Goal: Task Accomplishment & Management: Use online tool/utility

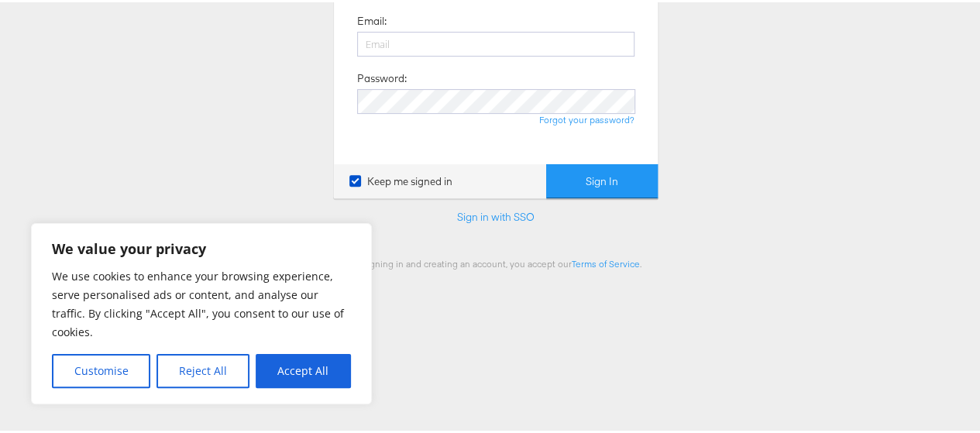
scroll to position [240, 0]
click at [436, 40] on input "email" at bounding box center [495, 42] width 277 height 25
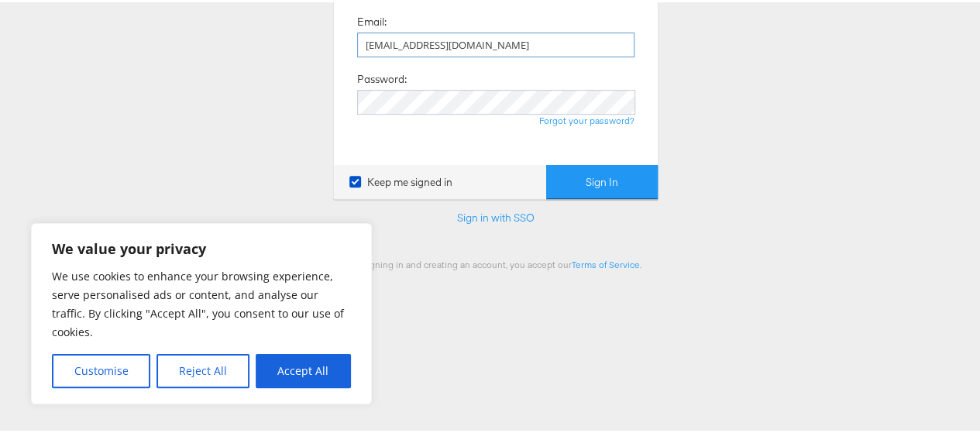
type input "[EMAIL_ADDRESS][DOMAIN_NAME]"
click at [572, 176] on button "Sign In" at bounding box center [602, 180] width 112 height 35
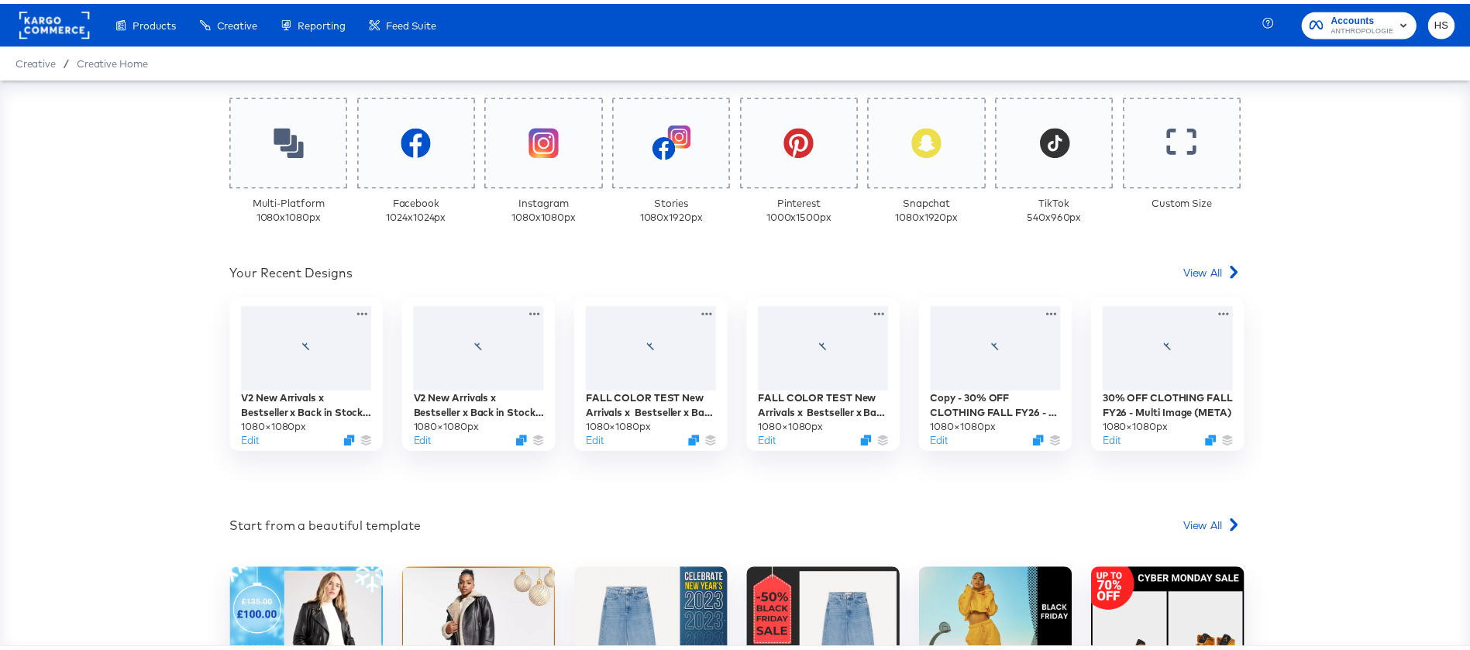
scroll to position [402, 0]
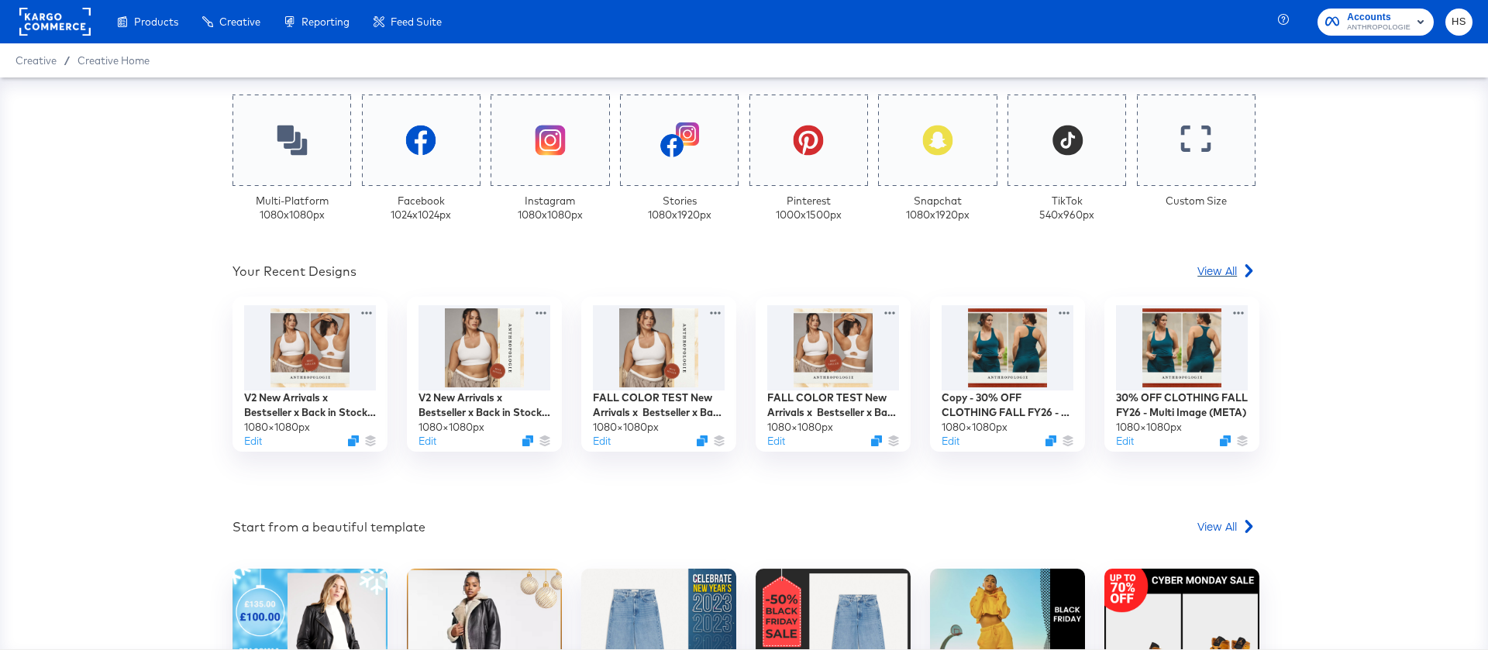
click at [1210, 268] on span "View All" at bounding box center [1217, 270] width 40 height 15
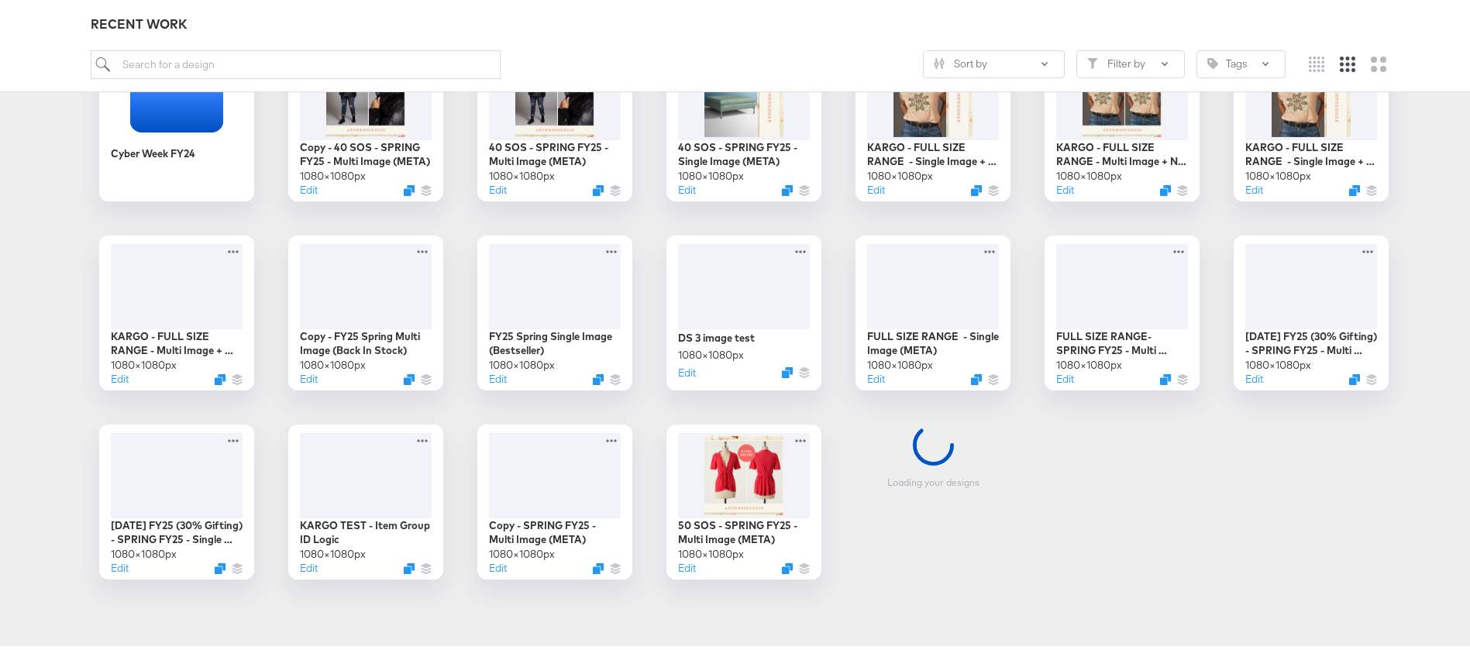
scroll to position [205, 0]
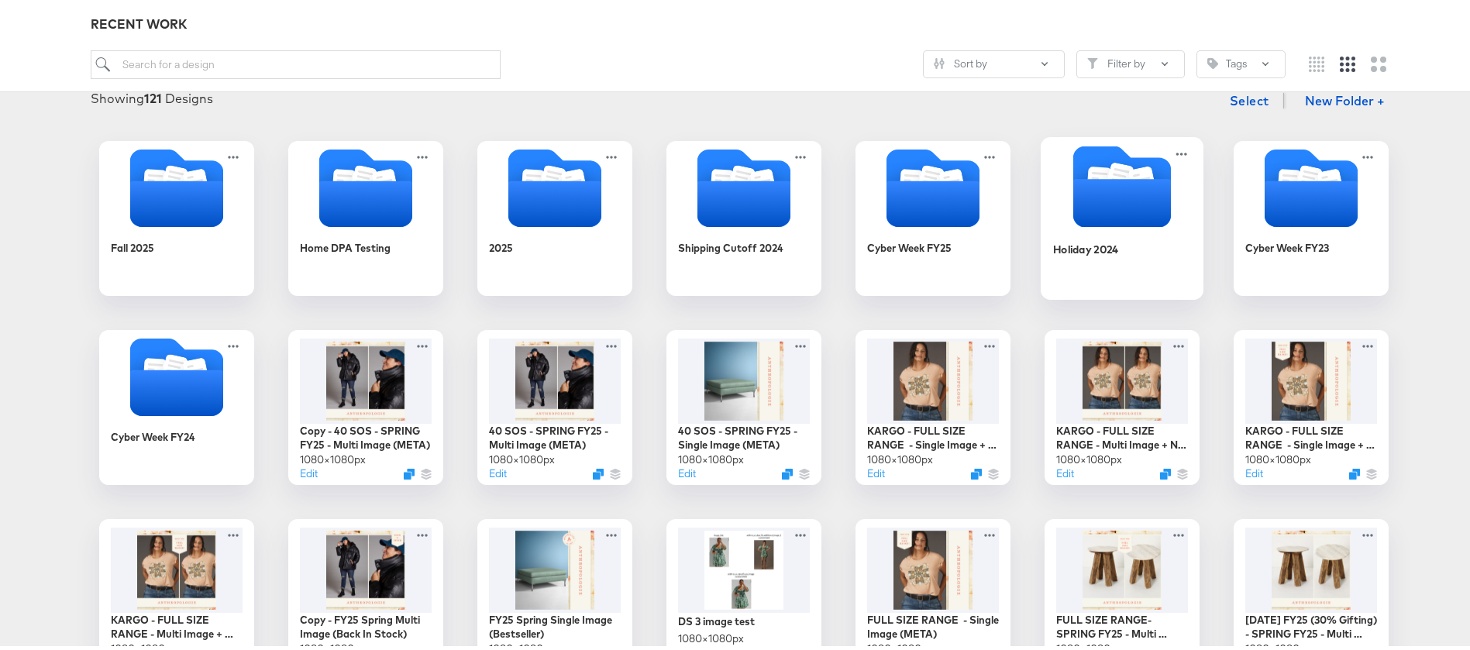
click at [1117, 212] on icon "Folder" at bounding box center [1122, 199] width 98 height 48
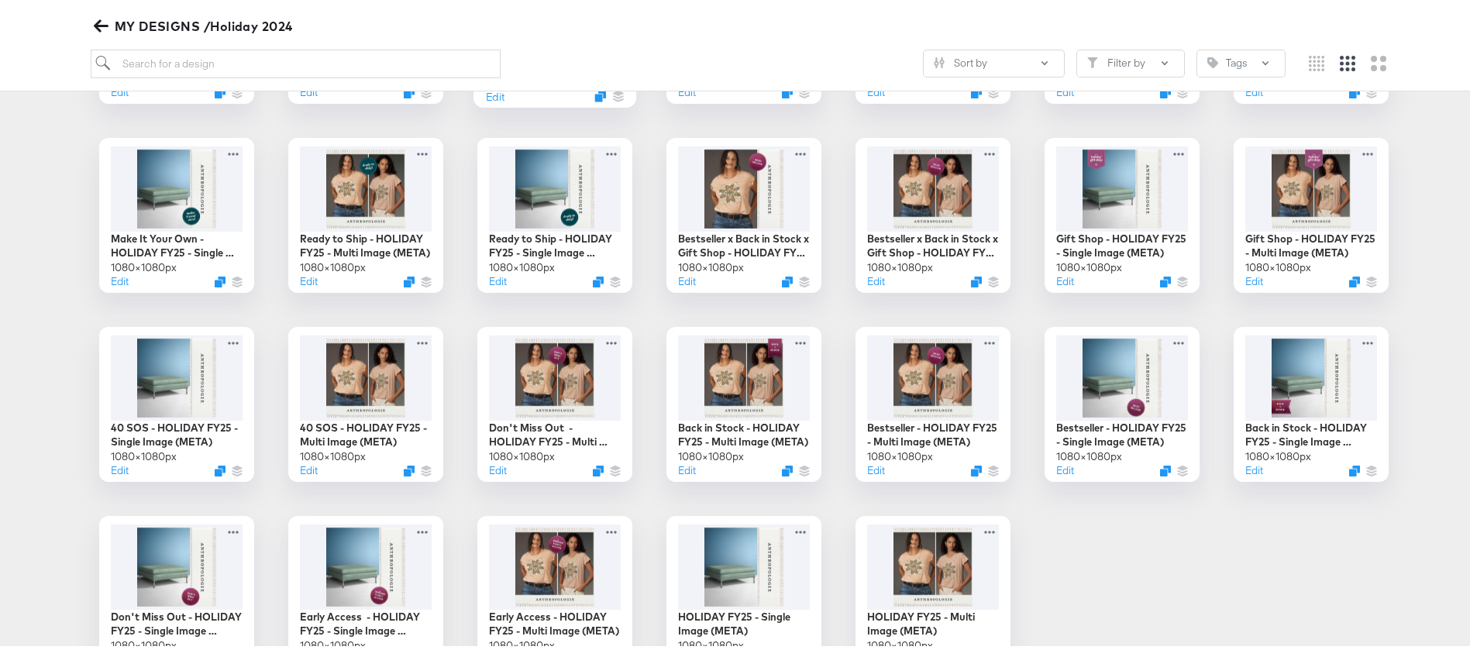
scroll to position [359, 0]
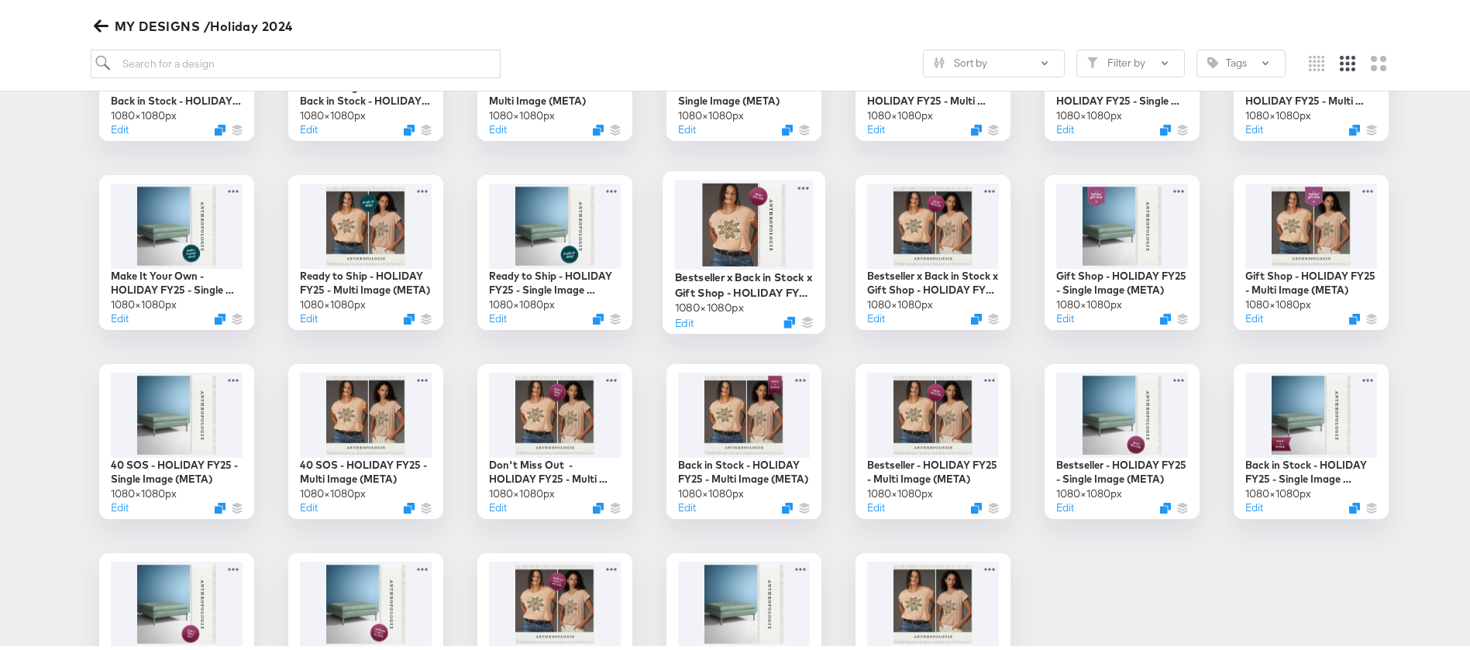
click at [756, 217] on div at bounding box center [744, 220] width 139 height 89
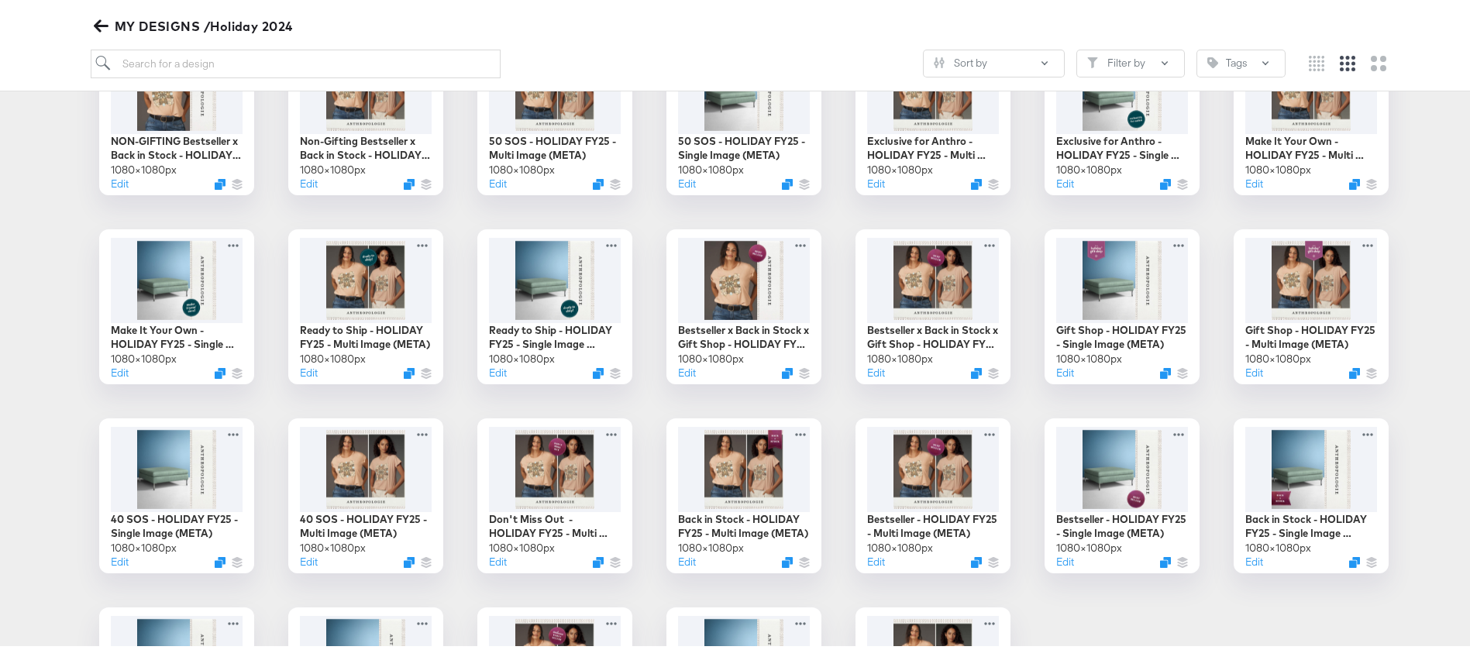
scroll to position [307, 0]
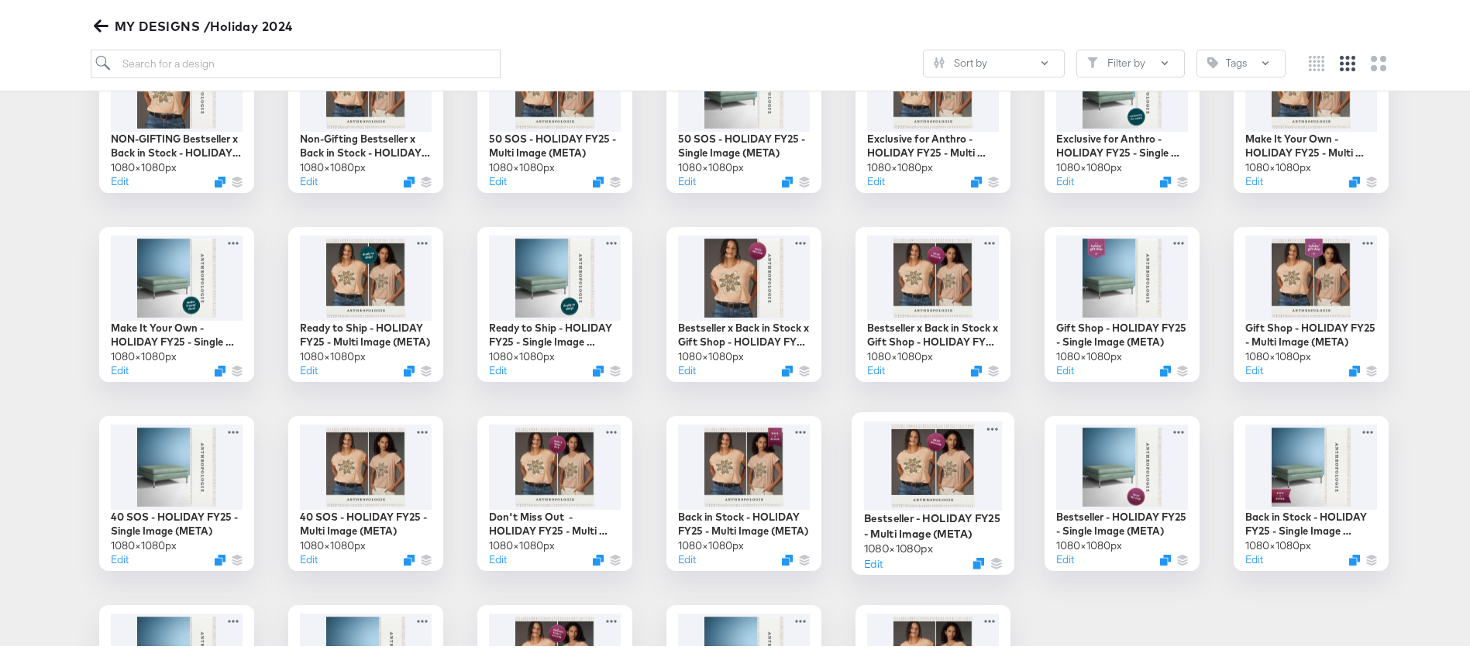
click at [943, 453] on div at bounding box center [933, 462] width 139 height 90
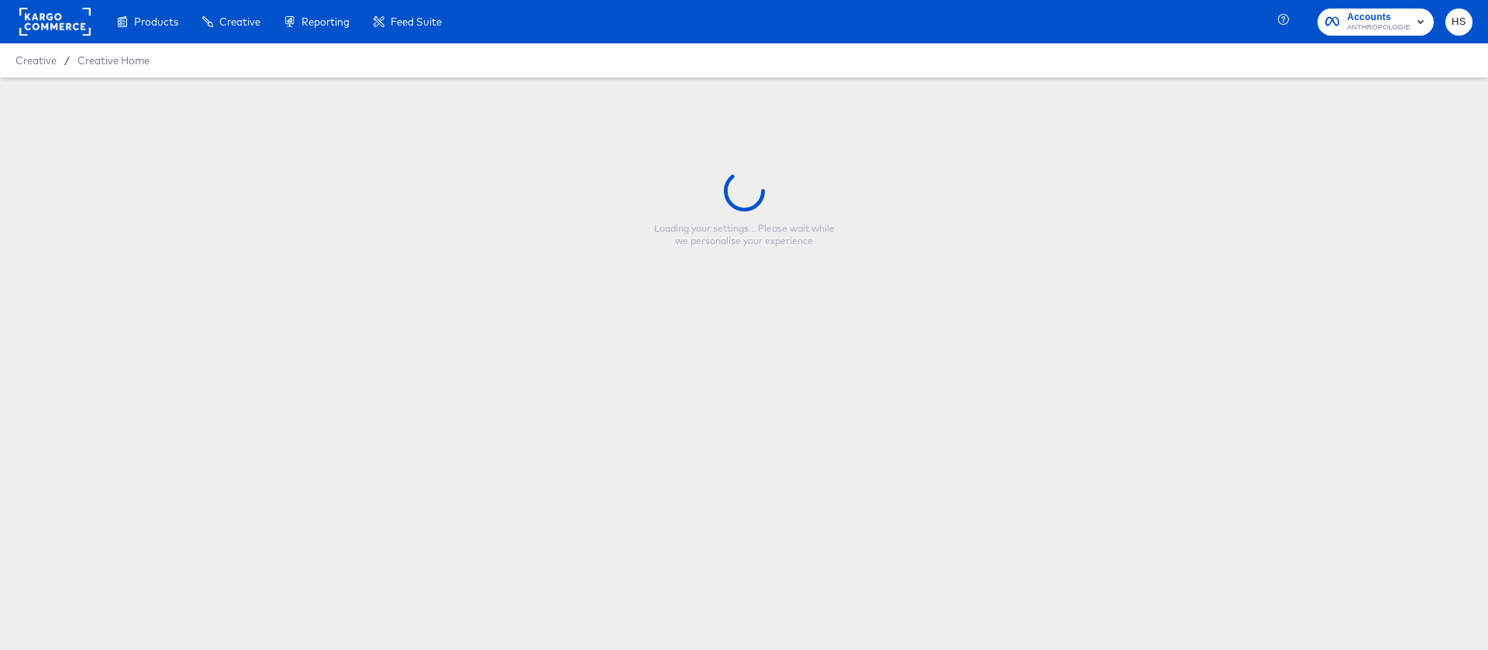
type input "Bestseller - HOLIDAY FY25 - Multi Image (META)"
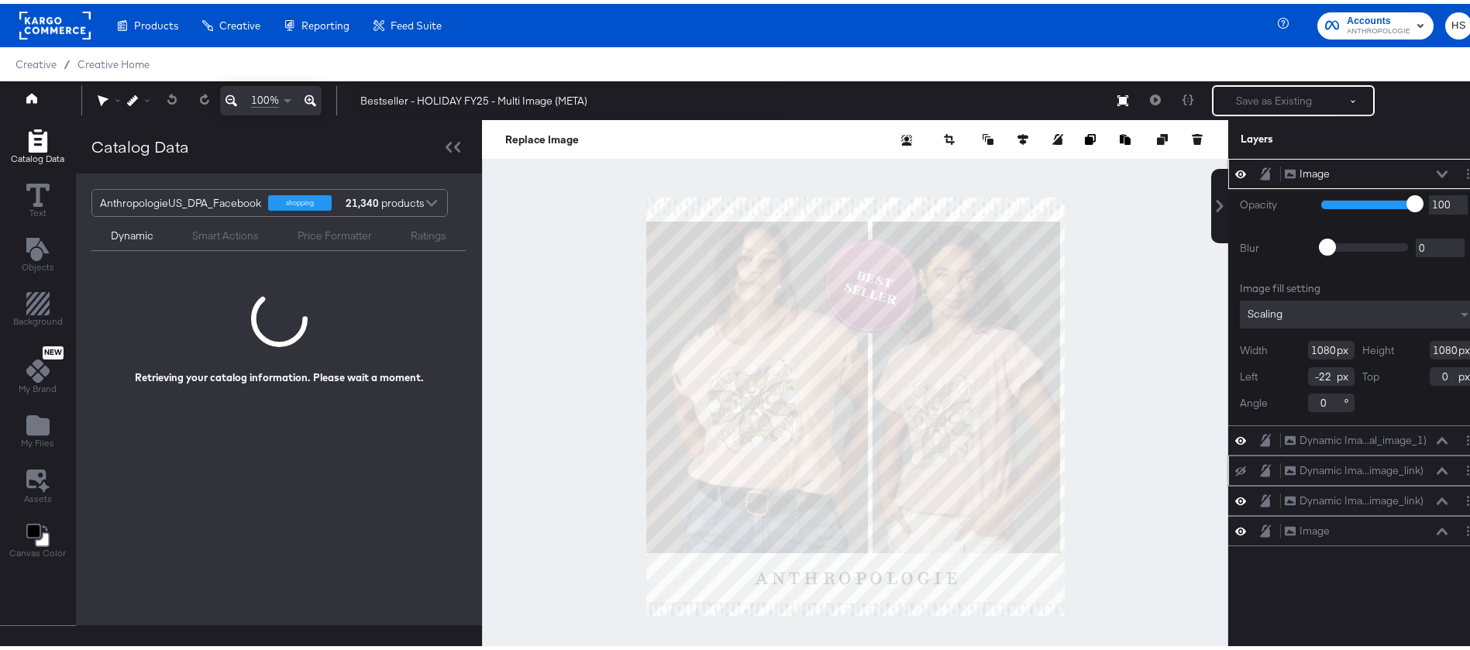
click at [1235, 464] on icon at bounding box center [1240, 468] width 11 height 10
click at [1235, 433] on icon at bounding box center [1240, 436] width 11 height 13
click at [1234, 429] on div "Dynamic Ima...al_image_1) Dynamic Image (anthro_us_dpa_addtional_image_1)" at bounding box center [1357, 437] width 247 height 16
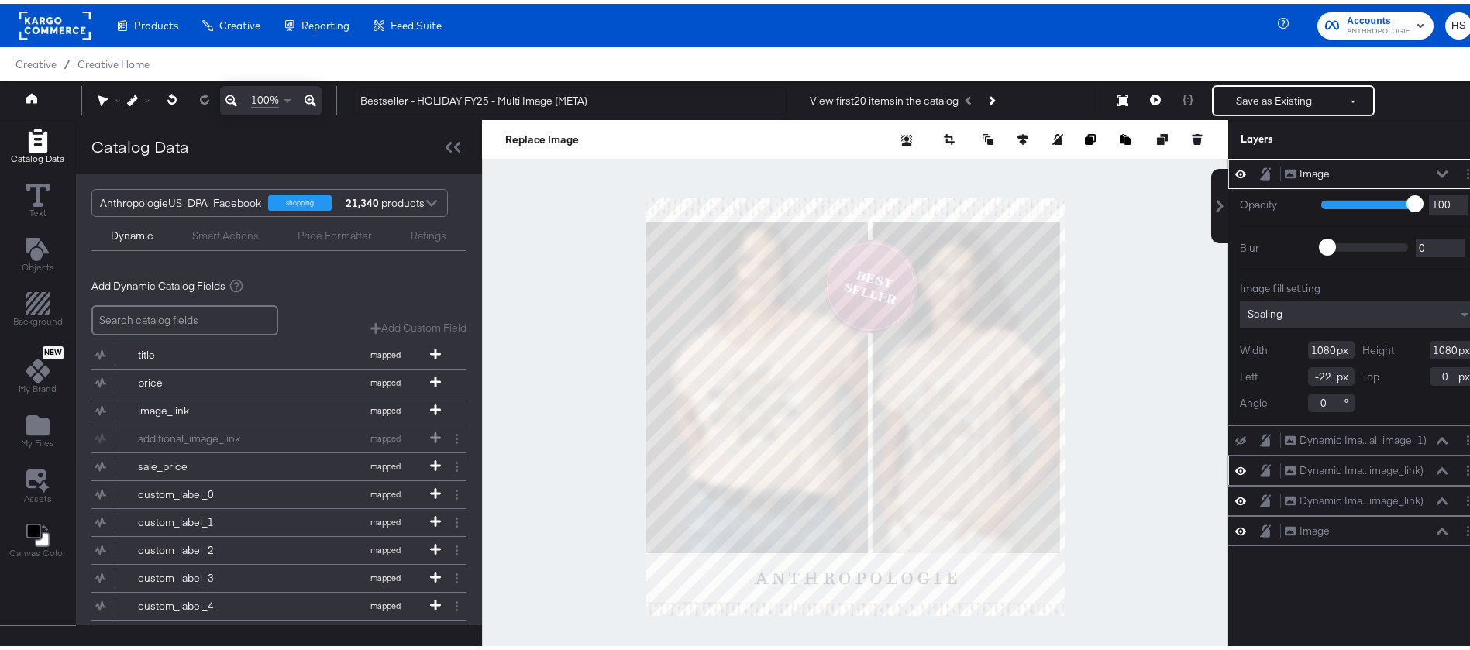
click at [1235, 436] on icon at bounding box center [1240, 437] width 11 height 10
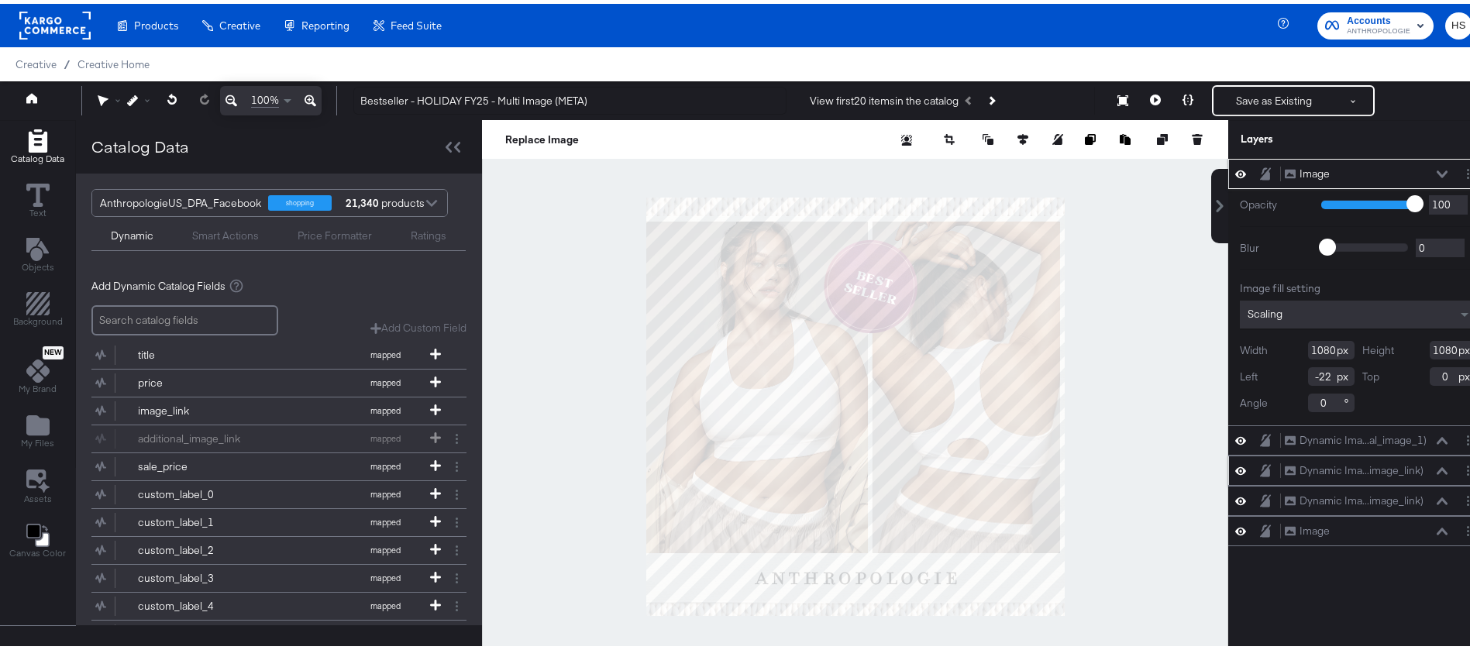
click at [1235, 442] on icon at bounding box center [1240, 436] width 11 height 13
click at [1234, 442] on button at bounding box center [1240, 437] width 12 height 12
click at [1235, 466] on icon at bounding box center [1240, 467] width 11 height 8
click at [1235, 466] on icon at bounding box center [1240, 468] width 11 height 10
click at [1235, 436] on icon at bounding box center [1240, 436] width 11 height 13
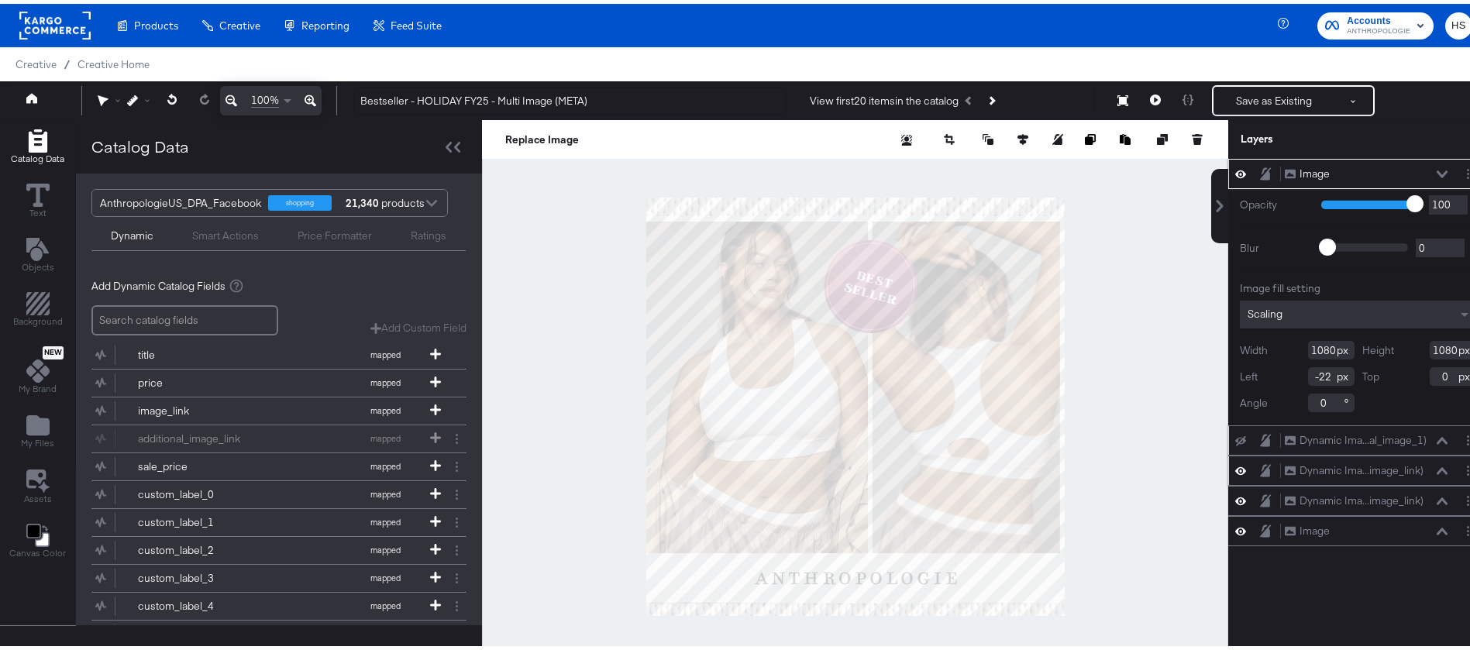
click at [1235, 436] on icon at bounding box center [1240, 437] width 11 height 10
click at [1117, 265] on div at bounding box center [855, 402] width 746 height 573
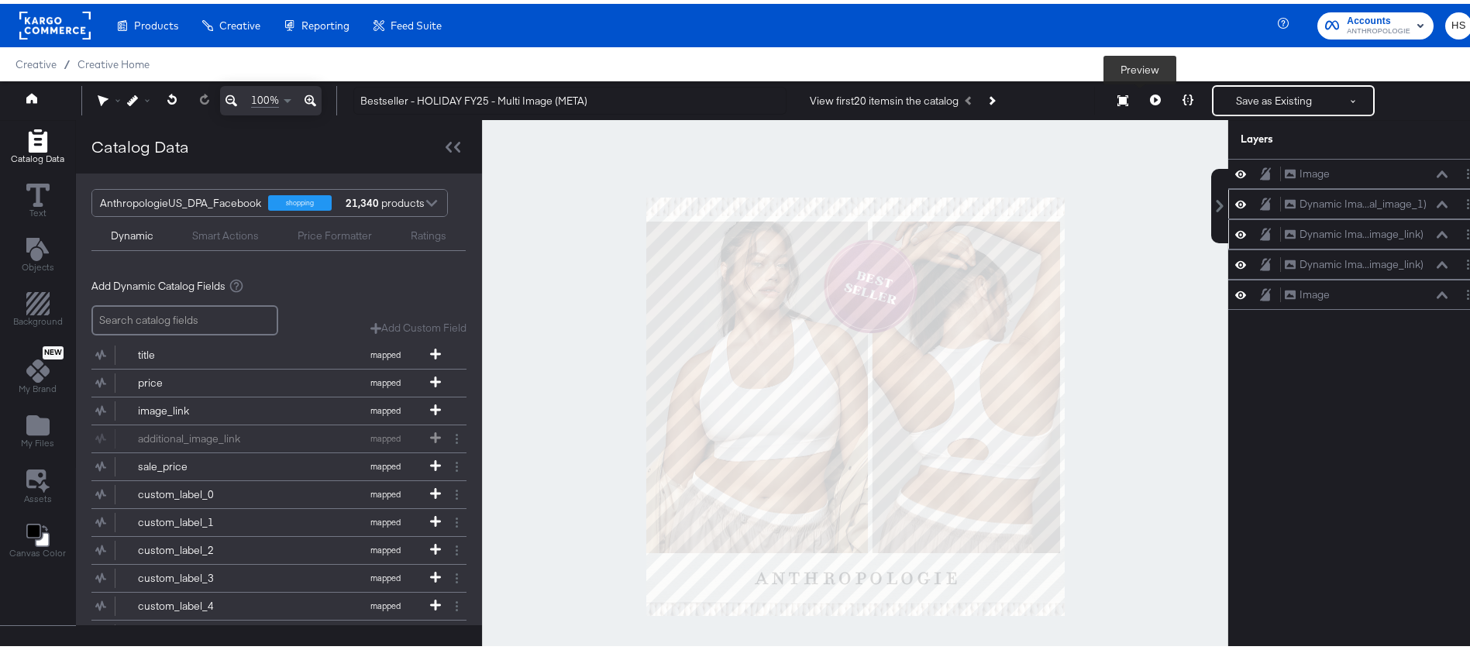
click at [1150, 95] on icon at bounding box center [1155, 96] width 11 height 11
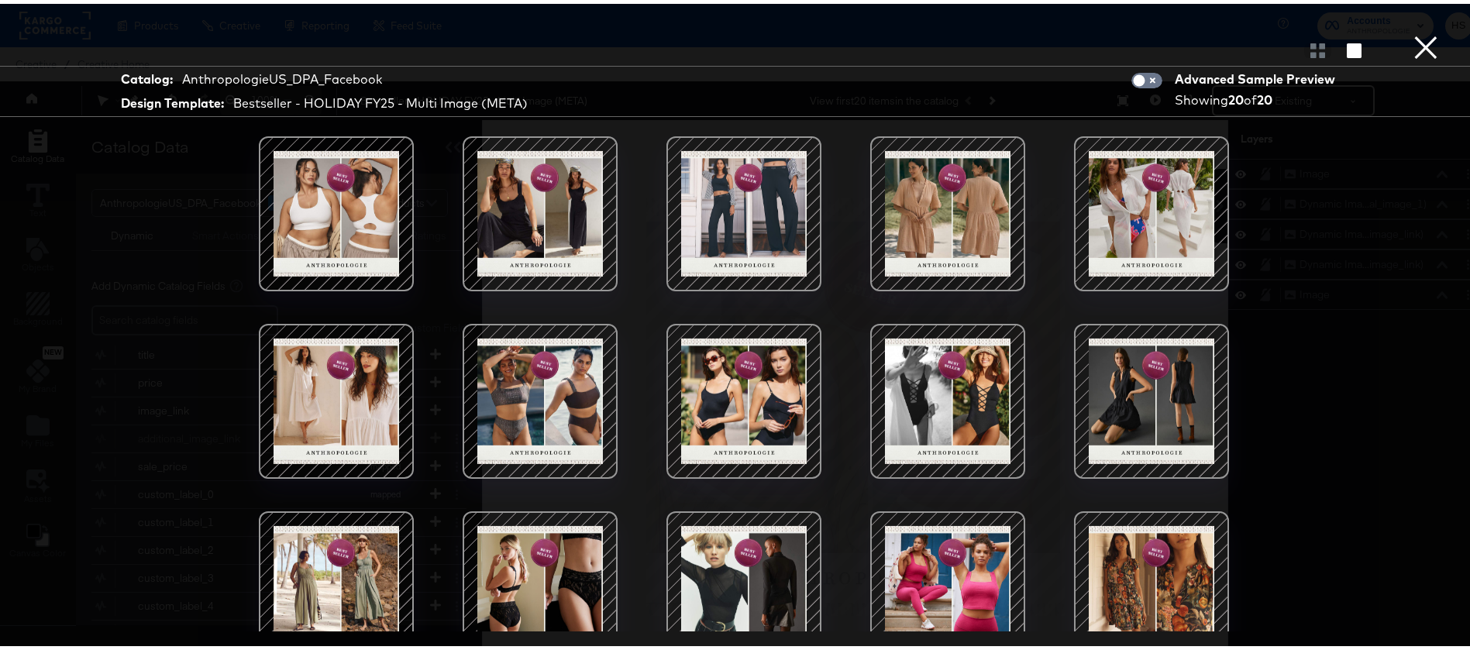
click at [297, 202] on div at bounding box center [336, 210] width 132 height 132
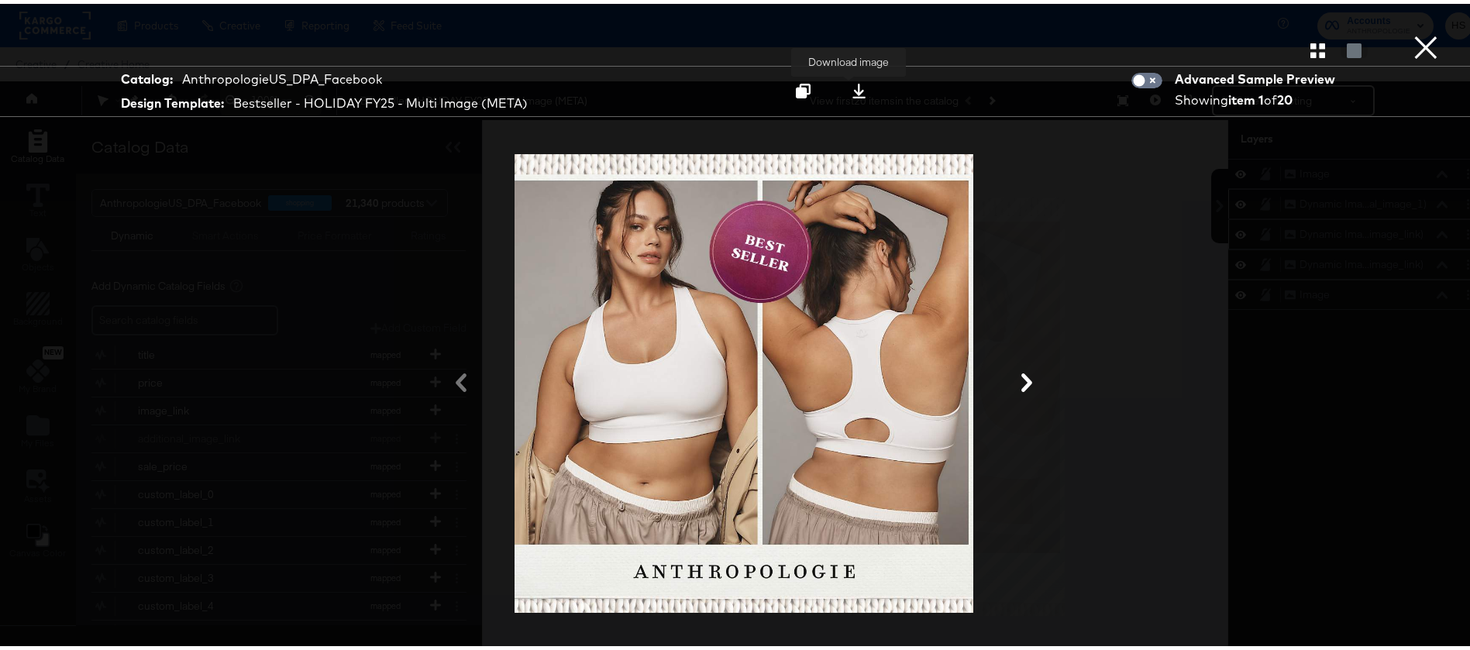
click at [858, 84] on div at bounding box center [859, 87] width 21 height 16
